Goal: Navigation & Orientation: Go to known website

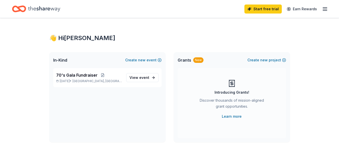
scroll to position [125, 0]
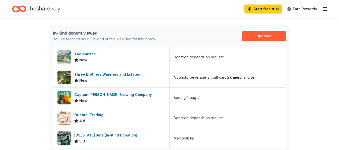
click at [159, 15] on div "Start free trial Earn Rewards" at bounding box center [169, 9] width 339 height 18
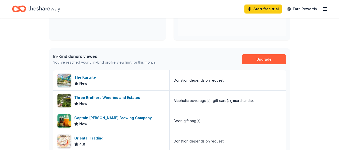
scroll to position [100, 0]
